Goal: Navigation & Orientation: Find specific page/section

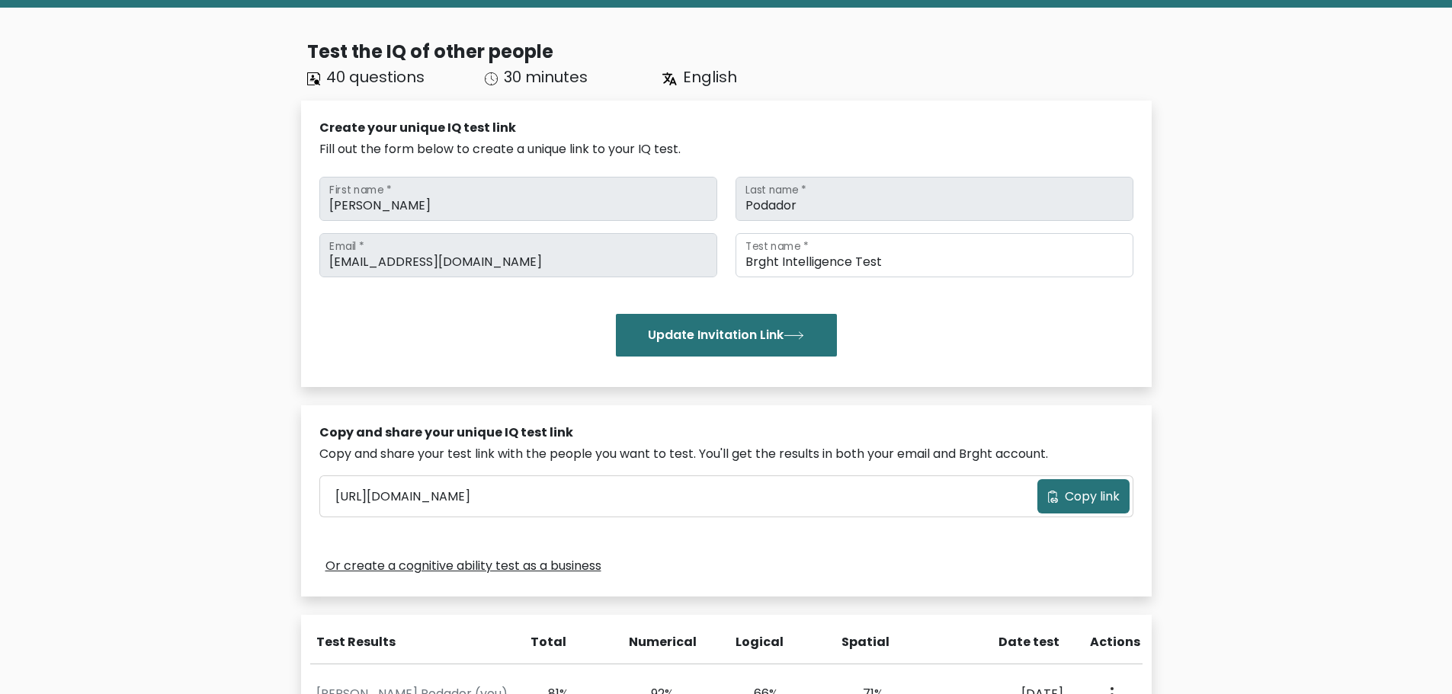
scroll to position [305, 0]
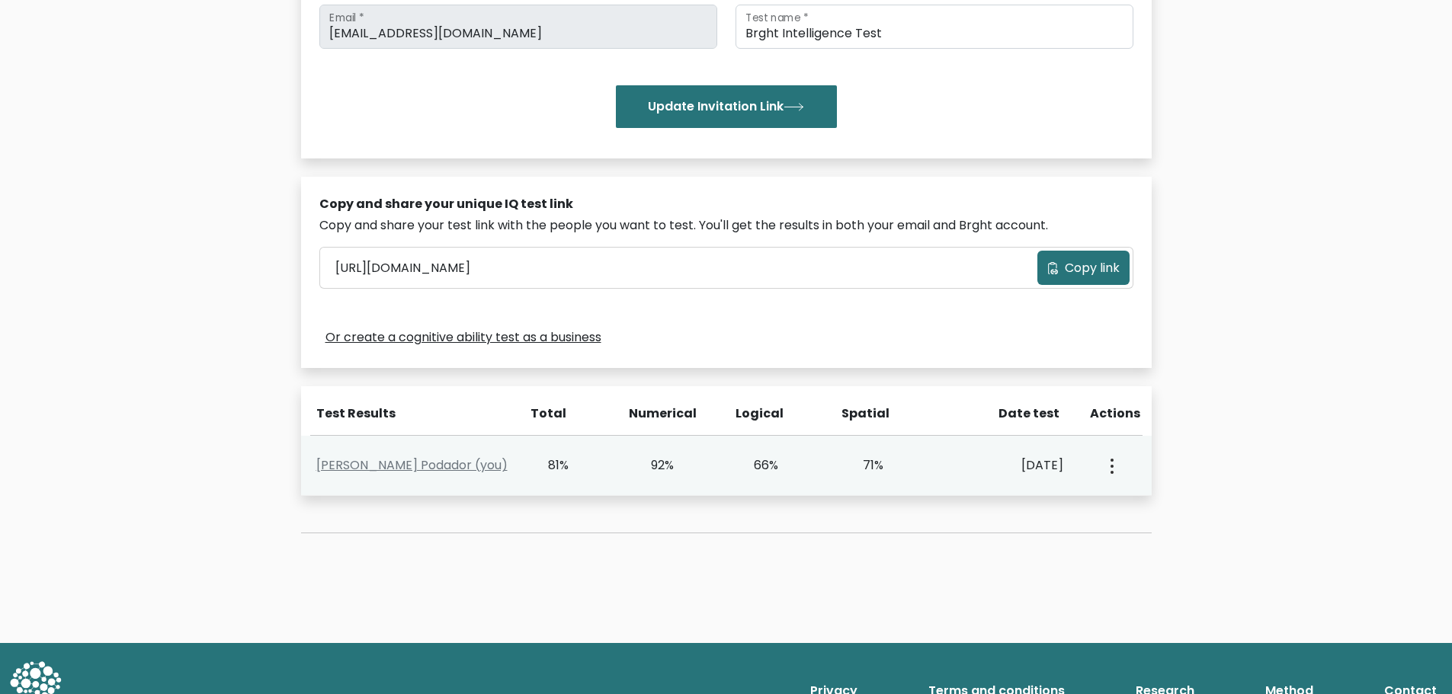
click at [1106, 460] on button "button" at bounding box center [1110, 465] width 12 height 47
click at [1141, 504] on link "View Profile" at bounding box center [1165, 510] width 120 height 24
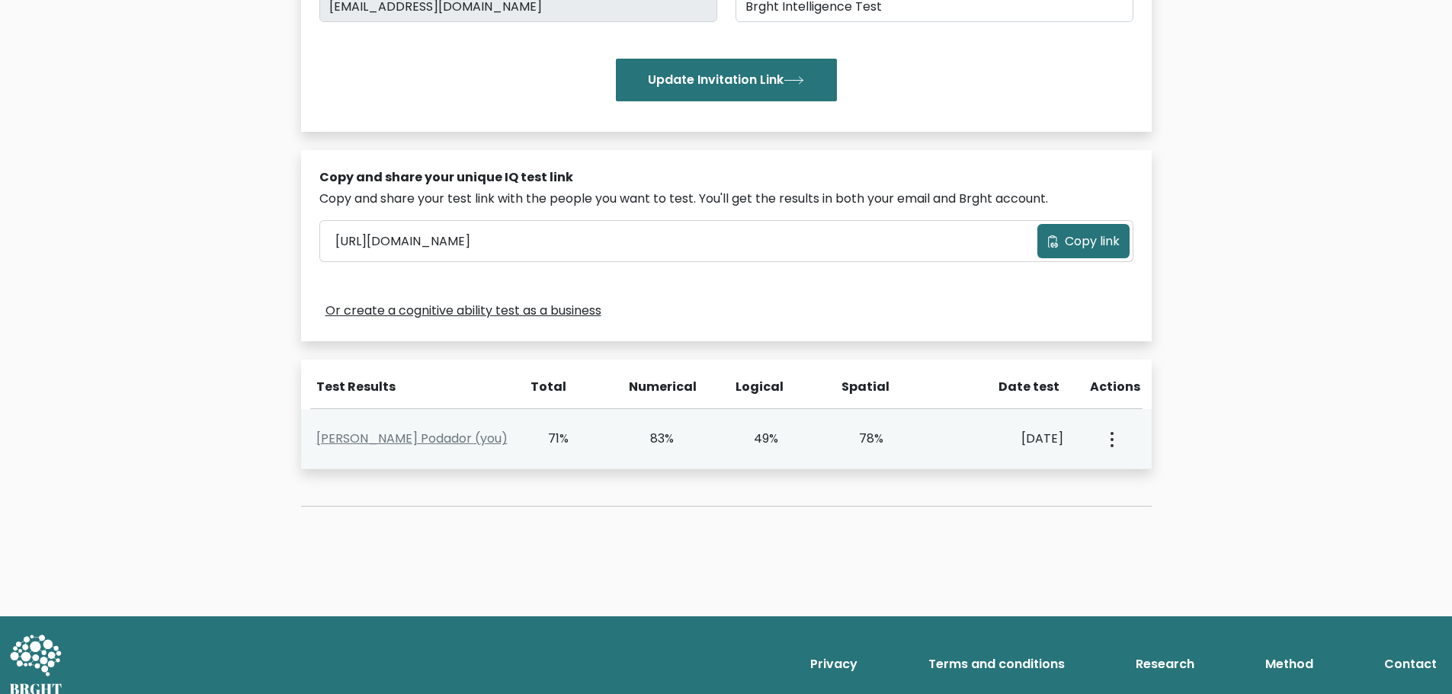
scroll to position [347, 0]
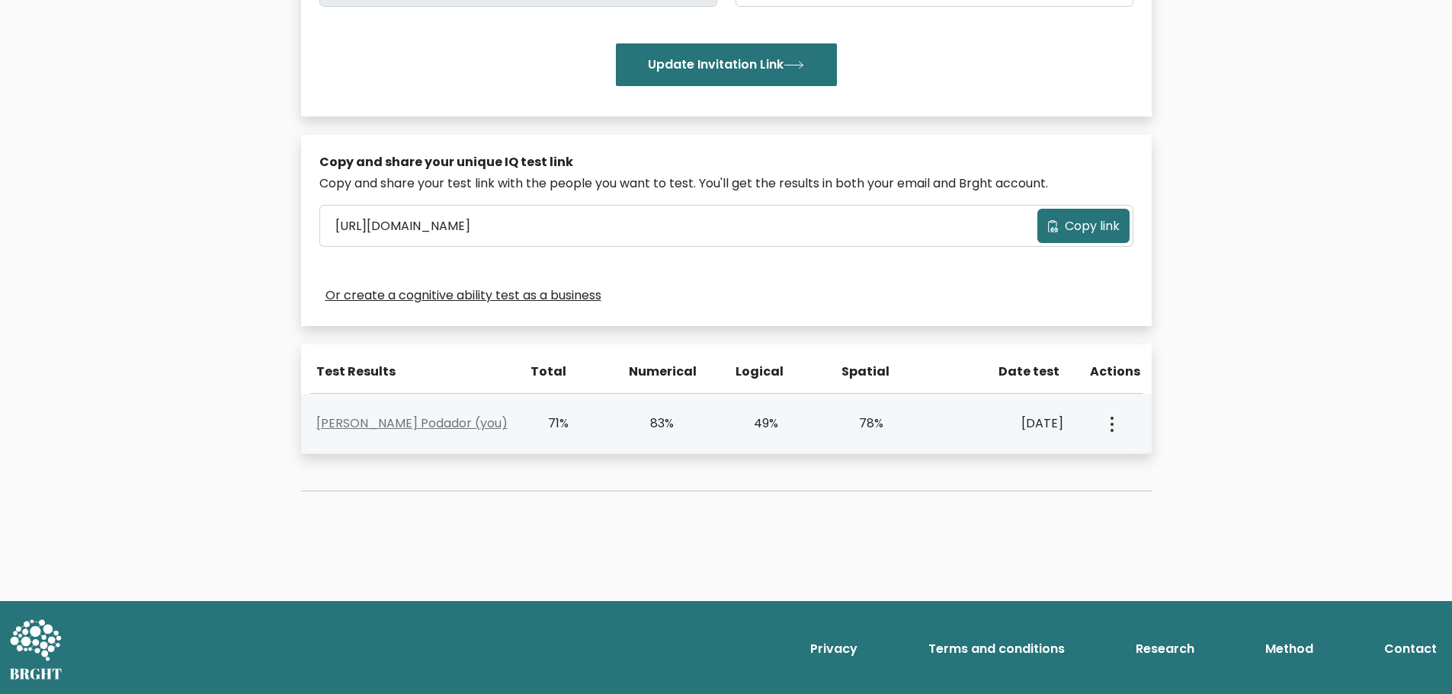
click at [1100, 428] on div "View Profile" at bounding box center [1111, 423] width 52 height 47
click at [1114, 422] on button "button" at bounding box center [1110, 423] width 12 height 47
click at [1141, 469] on link "View Profile" at bounding box center [1165, 468] width 120 height 24
